Goal: Information Seeking & Learning: Learn about a topic

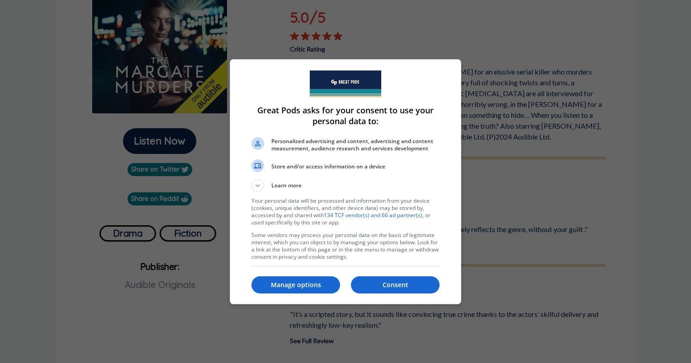
click at [409, 289] on p "Consent" at bounding box center [395, 285] width 89 height 9
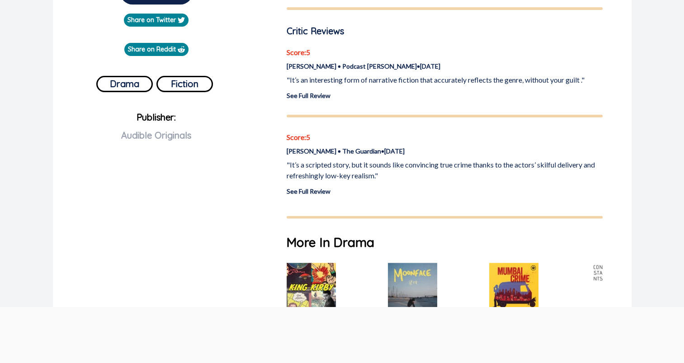
scroll to position [271, 0]
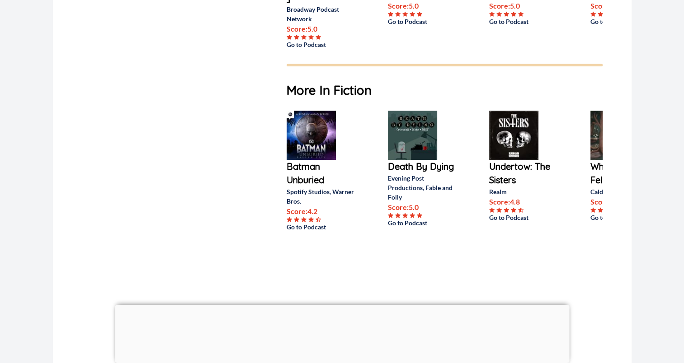
scroll to position [633, 0]
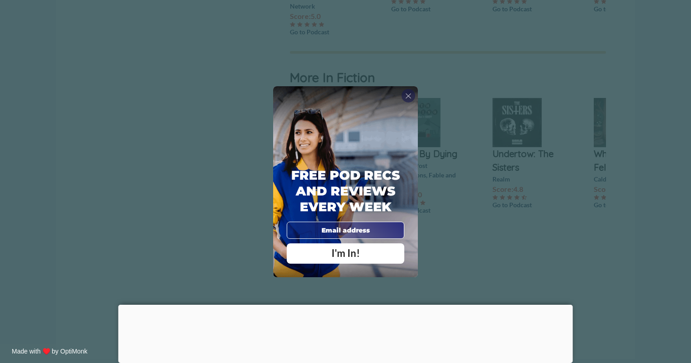
click at [406, 88] on div "Free Pod Recs and Reviews every week I'm In!" at bounding box center [345, 181] width 145 height 191
click at [406, 96] on span "X" at bounding box center [408, 95] width 6 height 9
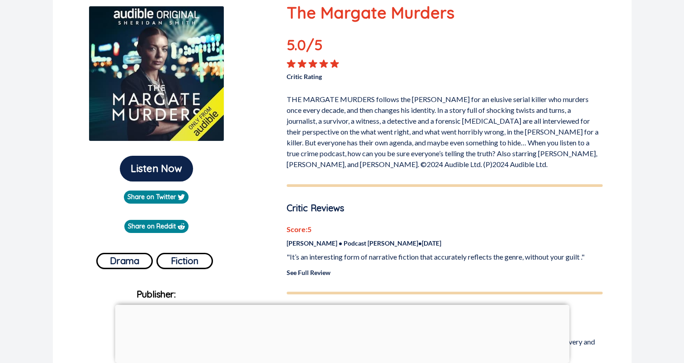
scroll to position [0, 0]
